Goal: Transaction & Acquisition: Purchase product/service

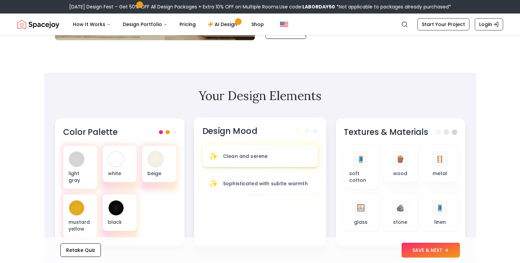
scroll to position [169, 0]
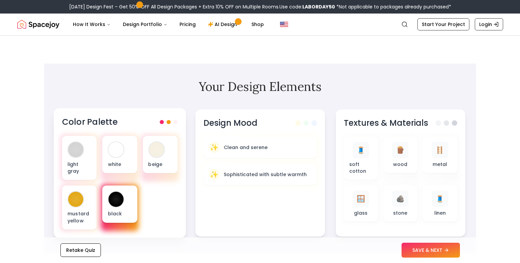
click at [125, 190] on div "black" at bounding box center [119, 203] width 35 height 37
click at [114, 196] on div at bounding box center [115, 198] width 15 height 15
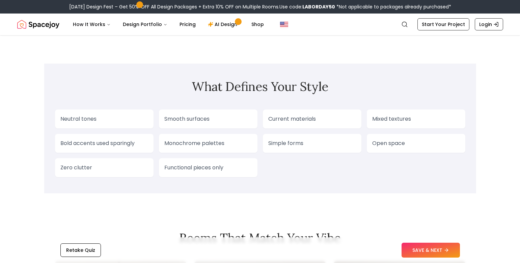
scroll to position [540, 0]
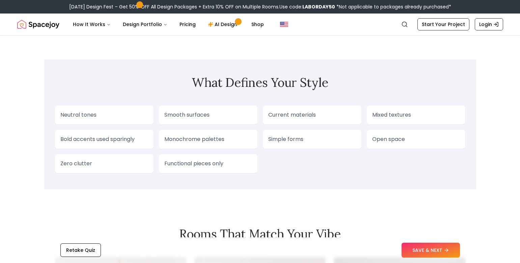
click at [180, 119] on p "Smooth surfaces" at bounding box center [208, 115] width 88 height 8
click at [115, 111] on div "Neutral tones" at bounding box center [104, 114] width 99 height 19
click at [434, 253] on button "SAVE & NEXT" at bounding box center [431, 249] width 58 height 15
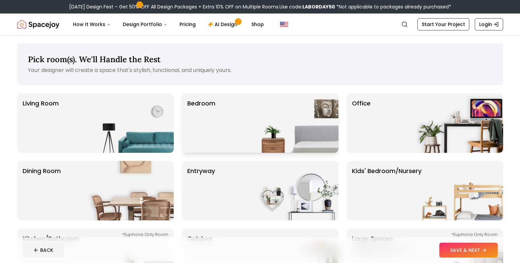
click at [275, 133] on img at bounding box center [295, 122] width 86 height 59
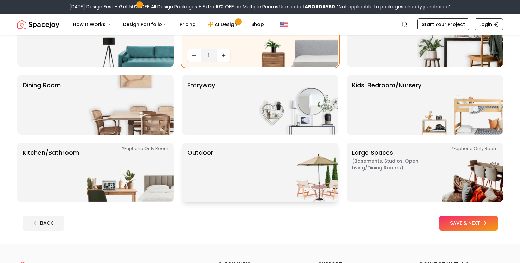
scroll to position [101, 0]
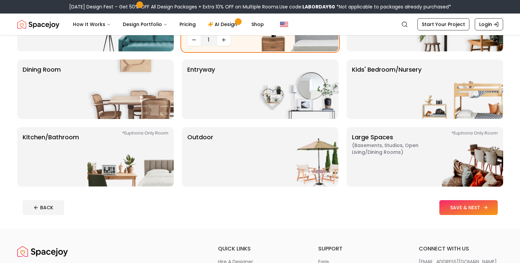
click at [479, 210] on button "SAVE & NEXT" at bounding box center [469, 207] width 58 height 15
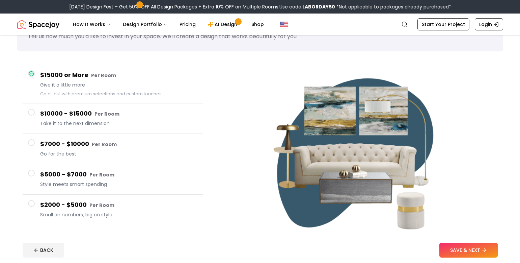
scroll to position [68, 0]
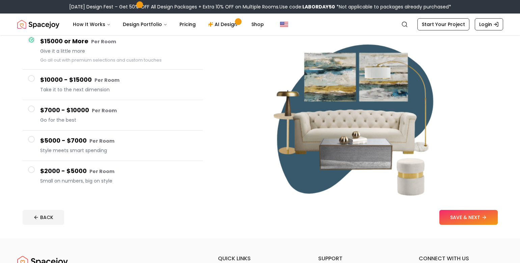
click at [105, 175] on h4 "$2000 - $5000 Per Room" at bounding box center [118, 171] width 157 height 10
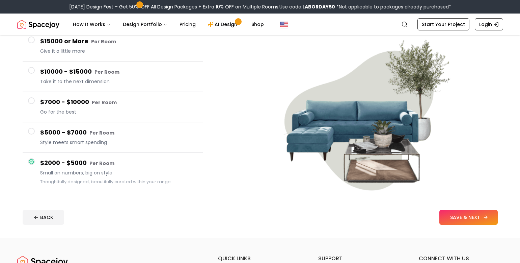
click at [472, 215] on button "SAVE & NEXT" at bounding box center [469, 217] width 58 height 15
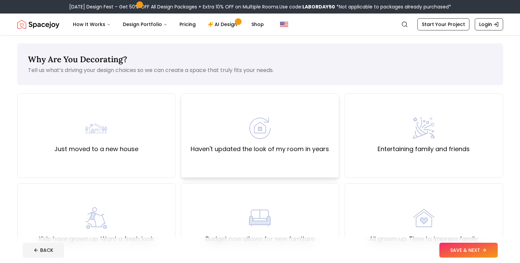
click at [267, 158] on div "Haven't updated the look of my room in years" at bounding box center [260, 135] width 158 height 84
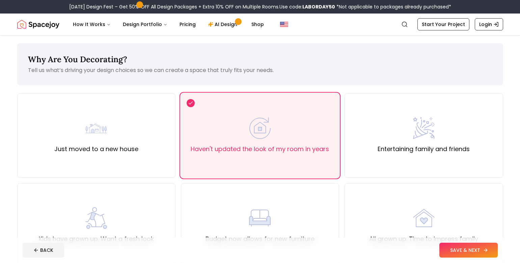
click at [473, 248] on button "SAVE & NEXT" at bounding box center [469, 249] width 58 height 15
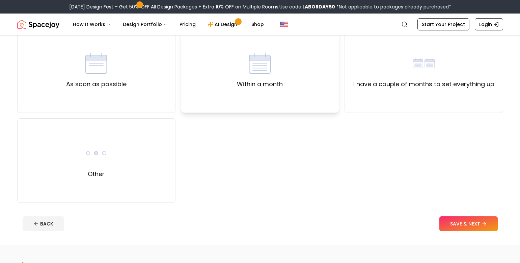
scroll to position [68, 0]
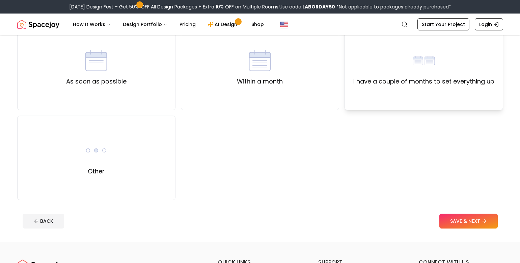
click at [480, 69] on div "I have a couple of months to set everything up" at bounding box center [424, 68] width 141 height 36
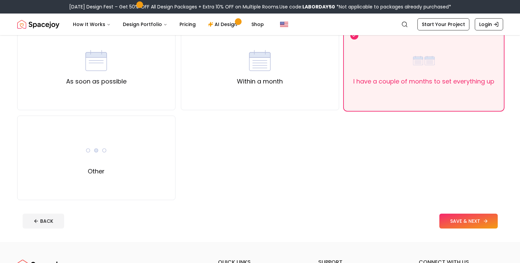
click at [486, 218] on icon at bounding box center [485, 220] width 5 height 5
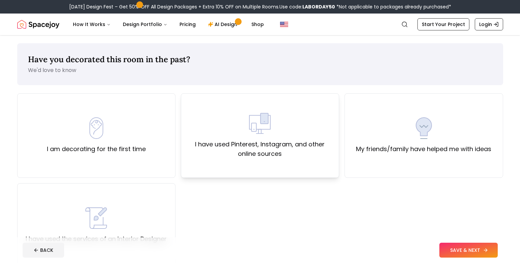
click at [300, 155] on label "I have used Pinterest, Instagram, and other online sources" at bounding box center [260, 148] width 147 height 19
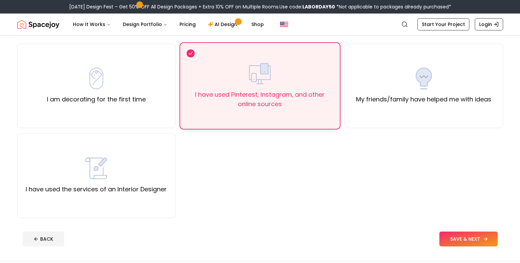
scroll to position [68, 0]
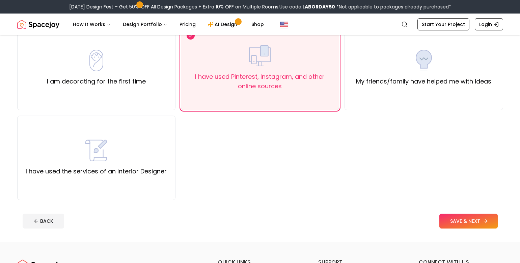
click at [453, 227] on button "SAVE & NEXT" at bounding box center [469, 220] width 58 height 15
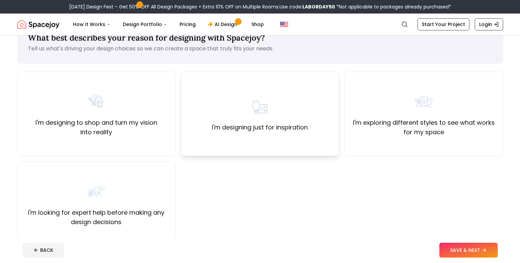
scroll to position [34, 0]
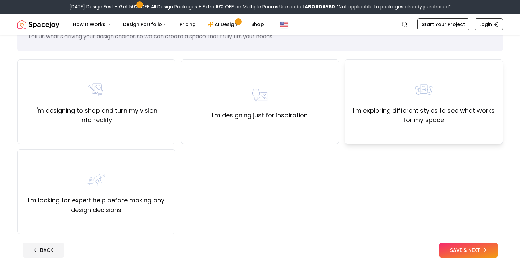
click at [437, 111] on label "I'm exploring different styles to see what works for my space" at bounding box center [424, 115] width 147 height 19
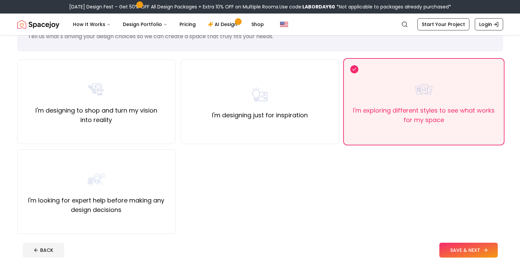
click at [473, 248] on button "SAVE & NEXT" at bounding box center [469, 249] width 58 height 15
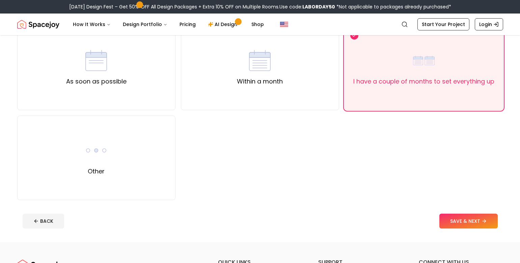
scroll to position [34, 0]
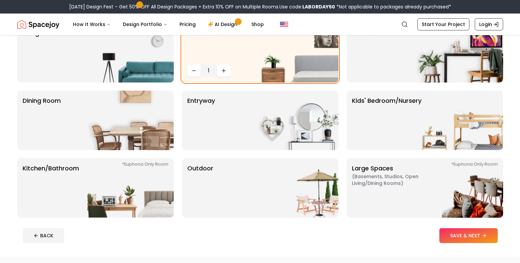
scroll to position [101, 0]
